Goal: Task Accomplishment & Management: Manage account settings

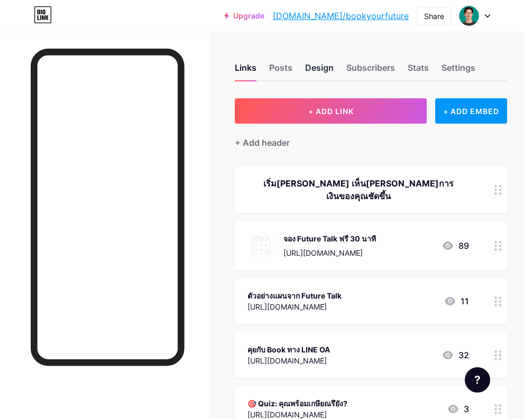
click at [332, 73] on div "Design" at bounding box center [319, 70] width 29 height 19
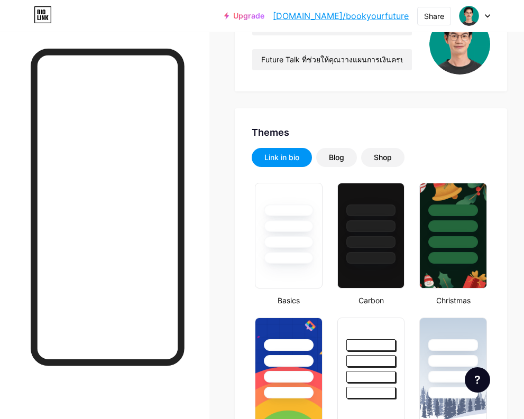
type input "#f7e5da"
type input "#0e7c66"
type input "#000000"
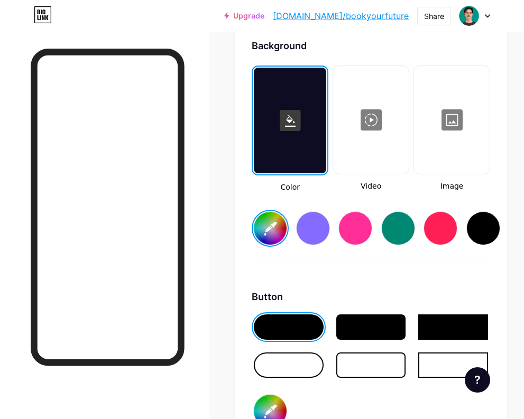
scroll to position [1452, 0]
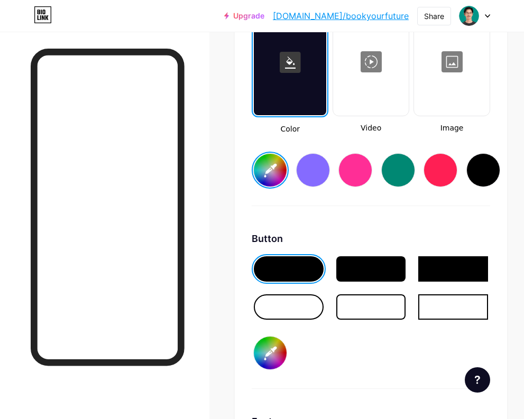
click at [282, 351] on input "#0e7c66" at bounding box center [270, 353] width 33 height 33
type input "#004225"
click at [398, 171] on div at bounding box center [398, 170] width 34 height 34
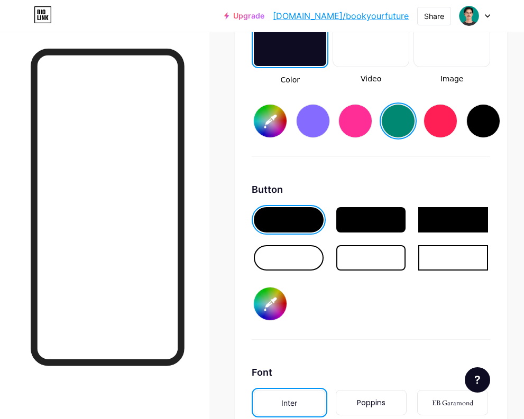
scroll to position [1486, 0]
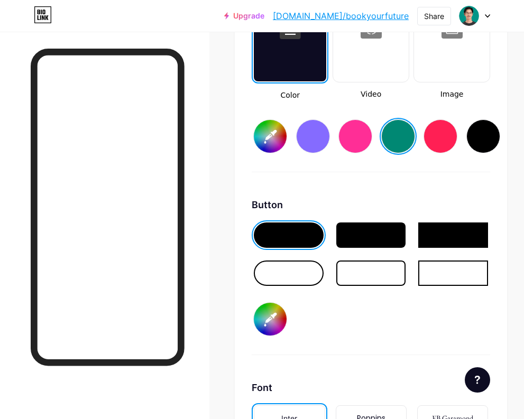
click at [279, 146] on input "#008873" at bounding box center [270, 136] width 33 height 33
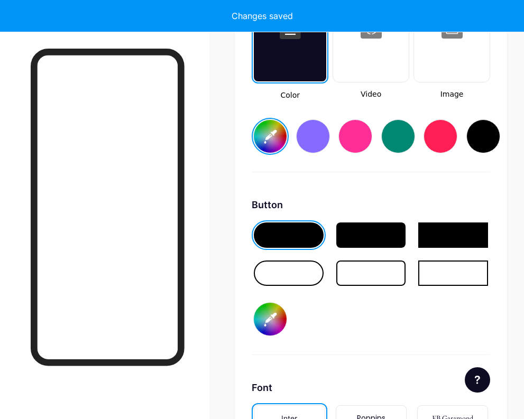
type input "#feeeea"
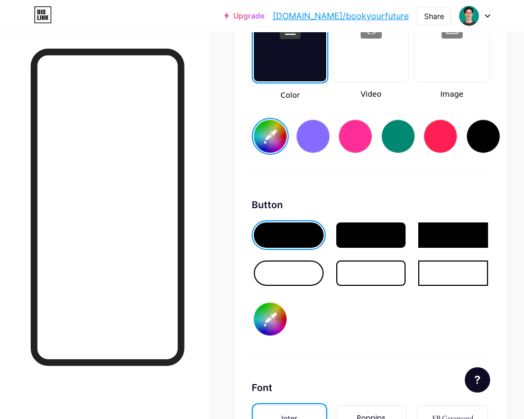
click at [388, 365] on div "Background Color Video Image #feeeea Button #004225 Font Inter Poppins EB Garam…" at bounding box center [370, 255] width 238 height 617
